Goal: Find contact information: Find contact information

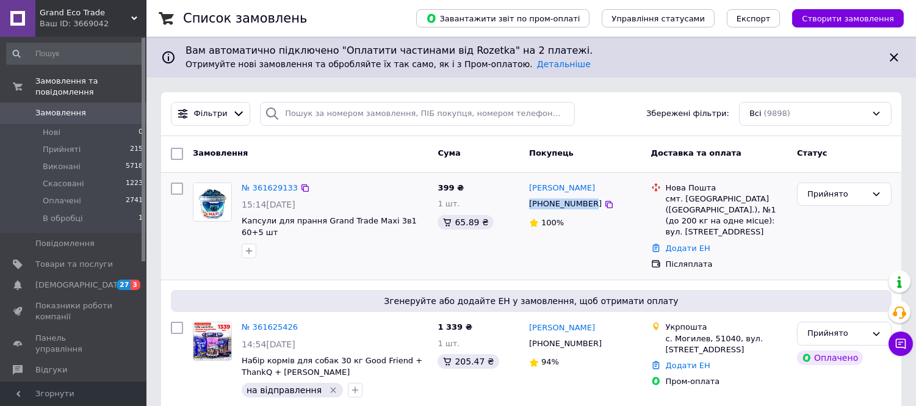
drag, startPoint x: 586, startPoint y: 203, endPoint x: 530, endPoint y: 204, distance: 56.1
click at [530, 204] on div "[PHONE_NUMBER]" at bounding box center [565, 204] width 77 height 16
copy div "[PHONE_NUMBER]"
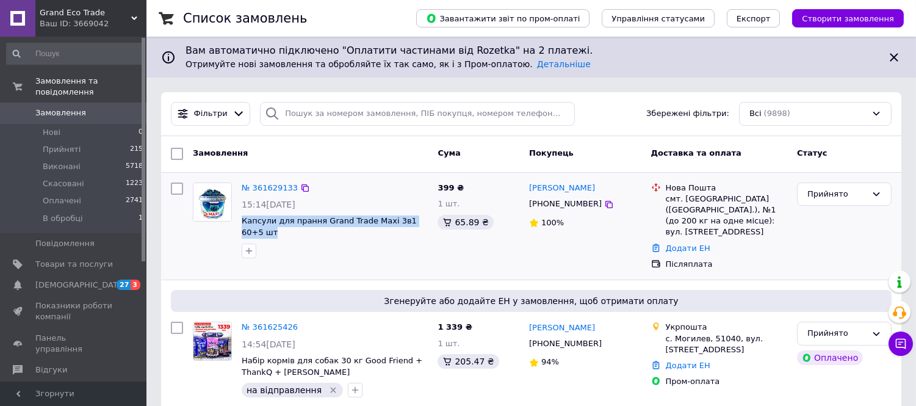
drag, startPoint x: 430, startPoint y: 222, endPoint x: 240, endPoint y: 221, distance: 190.3
click at [240, 221] on div "№ 361629133 15:14[DATE] Капсули для прання Grand Trade Maxi 3в1 60+5 шт" at bounding box center [335, 220] width 196 height 85
copy span "Капсули для прання Grand Trade Maxi 3в1 60+5 шт"
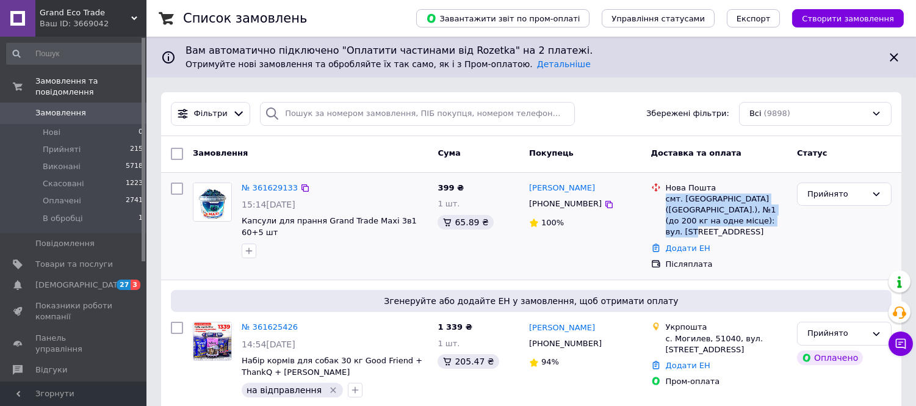
drag, startPoint x: 745, startPoint y: 220, endPoint x: 663, endPoint y: 199, distance: 84.9
click at [663, 199] on div "Нова Пошта смт. [GEOGRAPHIC_DATA] ([GEOGRAPHIC_DATA].), №1 (до 200 кг на одне м…" at bounding box center [726, 210] width 126 height 56
copy div "смт. [GEOGRAPHIC_DATA] ([GEOGRAPHIC_DATA].), №1 (до 200 кг на одне місце): вул.…"
